Goal: Ask a question: Seek information or help from site administrators or community

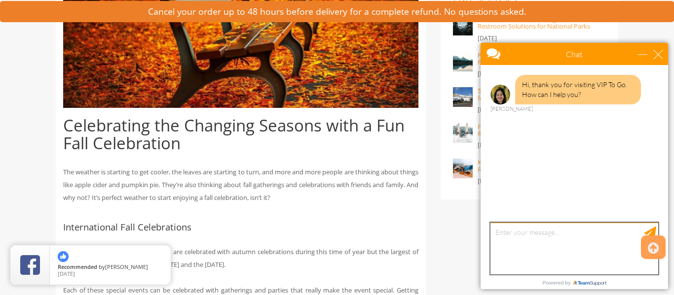
click at [593, 237] on textarea "type your message" at bounding box center [574, 249] width 168 height 52
type textarea "n"
type textarea "c"
type textarea "konichiwa"
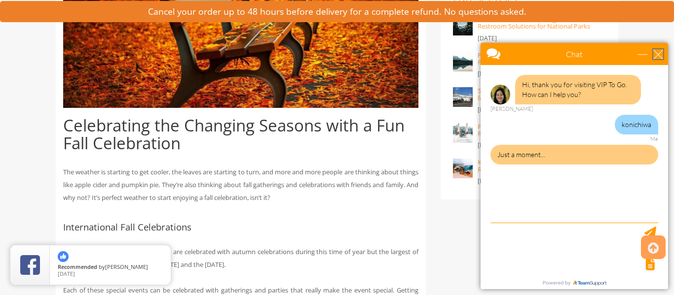
click at [658, 54] on div "close" at bounding box center [658, 54] width 10 height 10
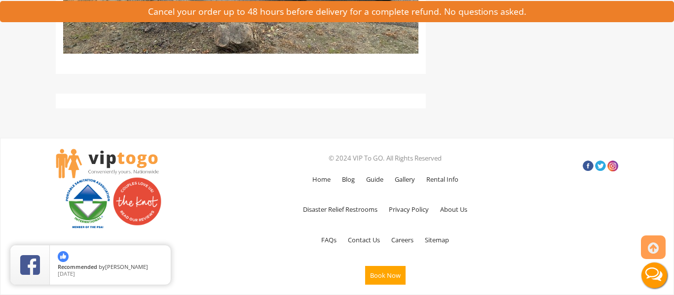
scroll to position [3145, 0]
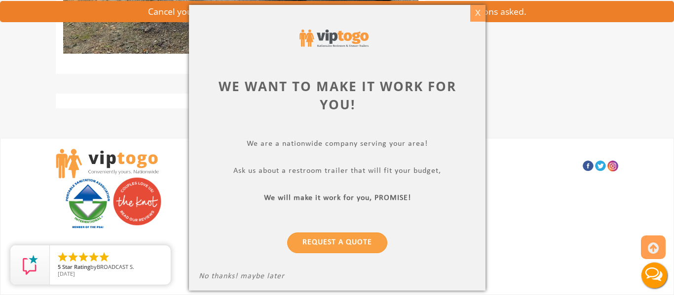
click at [484, 11] on div "X" at bounding box center [476, 13] width 15 height 17
